Goal: Information Seeking & Learning: Check status

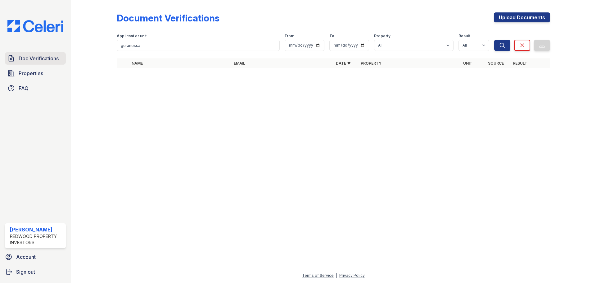
click at [42, 62] on span "Doc Verifications" at bounding box center [39, 58] width 40 height 7
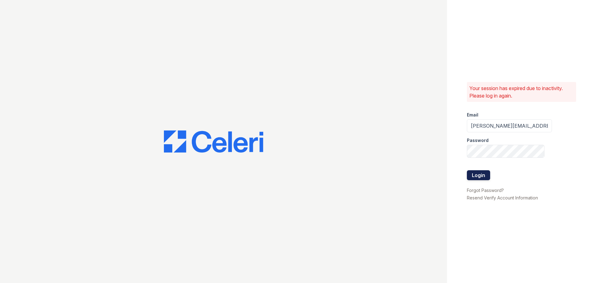
click at [472, 176] on button "Login" at bounding box center [478, 175] width 23 height 10
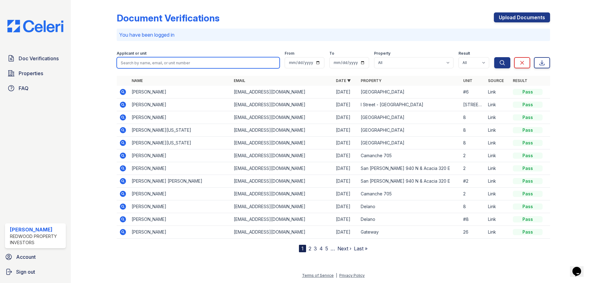
click at [174, 66] on input "search" at bounding box center [198, 62] width 163 height 11
paste input "Geranessa Fields"
type input "Geranessa Fields"
click at [494, 57] on button "Search" at bounding box center [502, 62] width 16 height 11
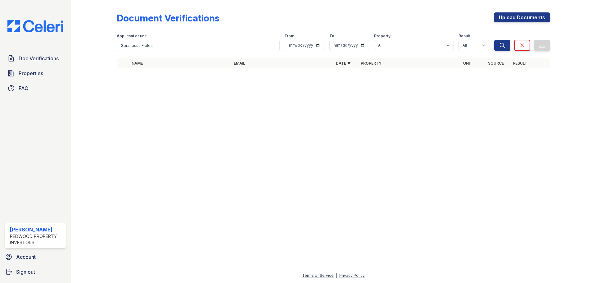
drag, startPoint x: 195, startPoint y: 93, endPoint x: 206, endPoint y: 82, distance: 15.8
click at [195, 93] on div at bounding box center [334, 177] width 506 height 187
